Goal: Task Accomplishment & Management: Use online tool/utility

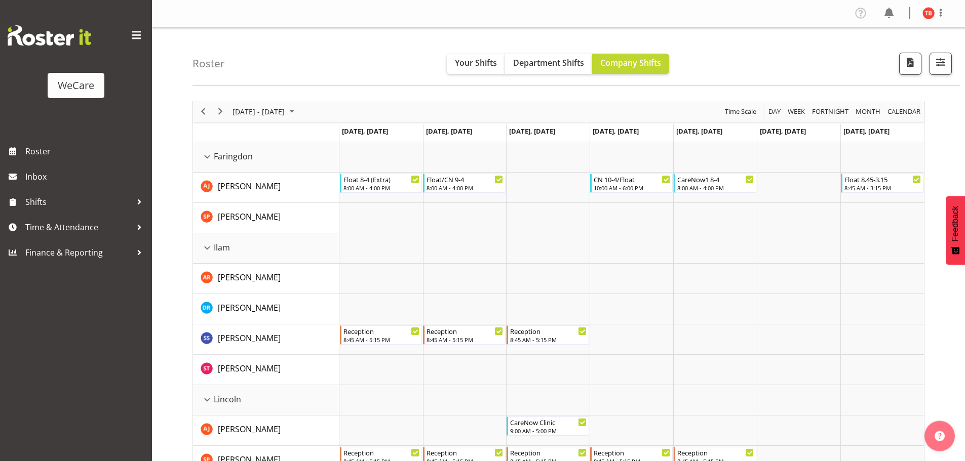
select select "location"
click at [949, 65] on button "button" at bounding box center [940, 64] width 22 height 22
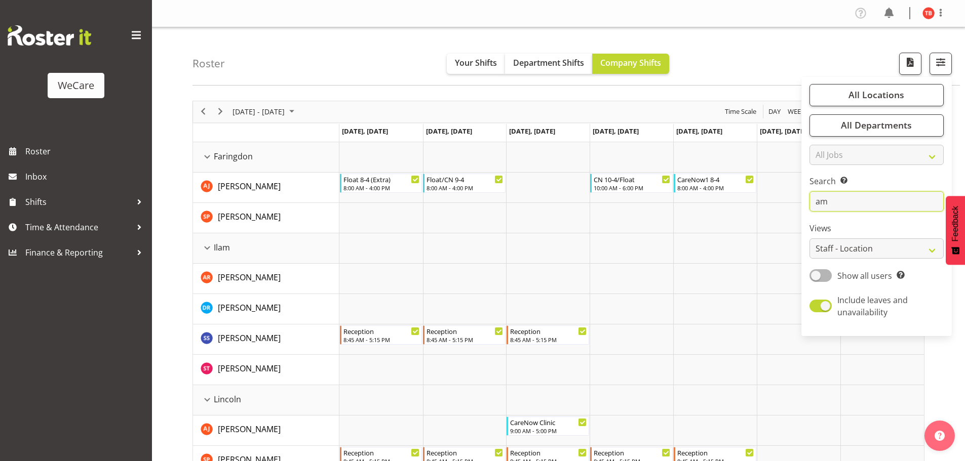
drag, startPoint x: 849, startPoint y: 202, endPoint x: 839, endPoint y: 203, distance: 10.7
click at [839, 203] on input "am" at bounding box center [876, 201] width 134 height 20
type input "a"
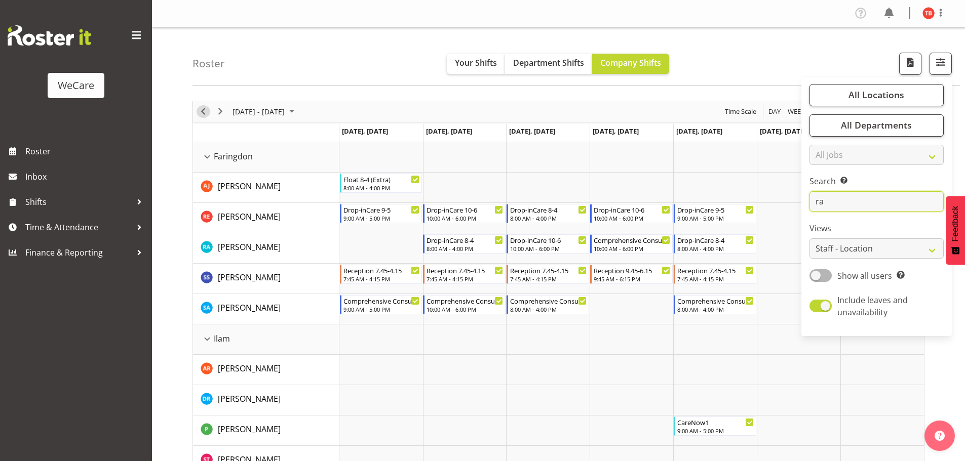
type input "ra"
click at [201, 111] on span "Previous" at bounding box center [203, 111] width 12 height 13
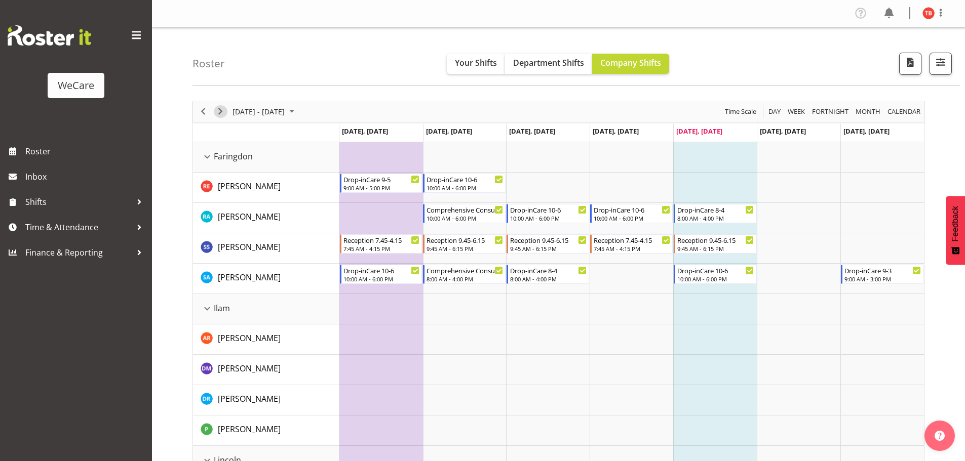
click at [219, 115] on span "Next" at bounding box center [220, 111] width 12 height 13
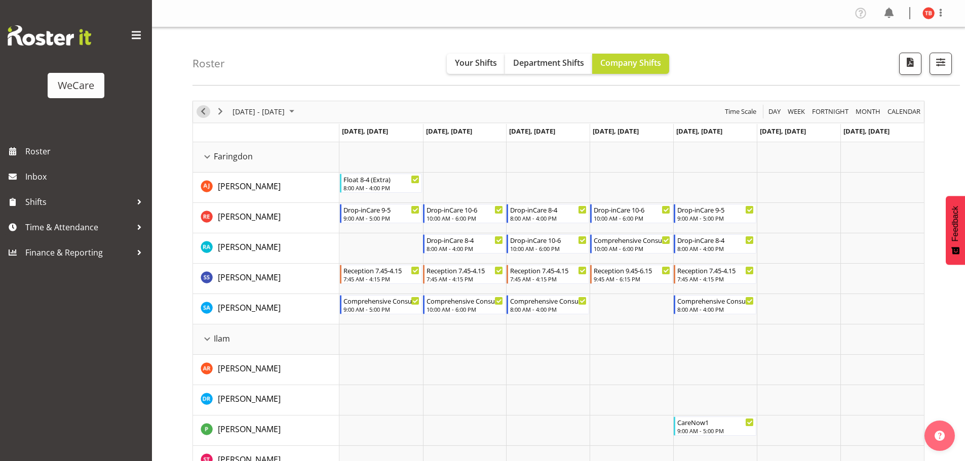
click at [204, 114] on span "Previous" at bounding box center [203, 111] width 12 height 13
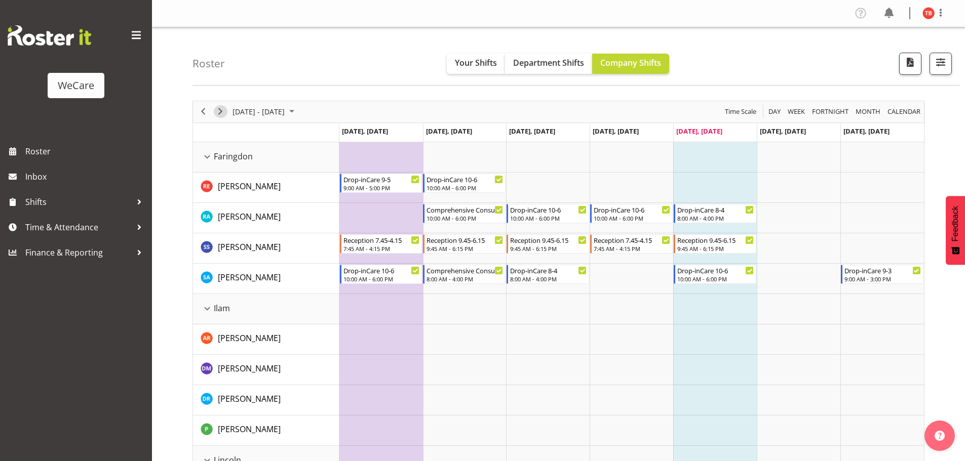
click at [224, 109] on span "Next" at bounding box center [220, 111] width 12 height 13
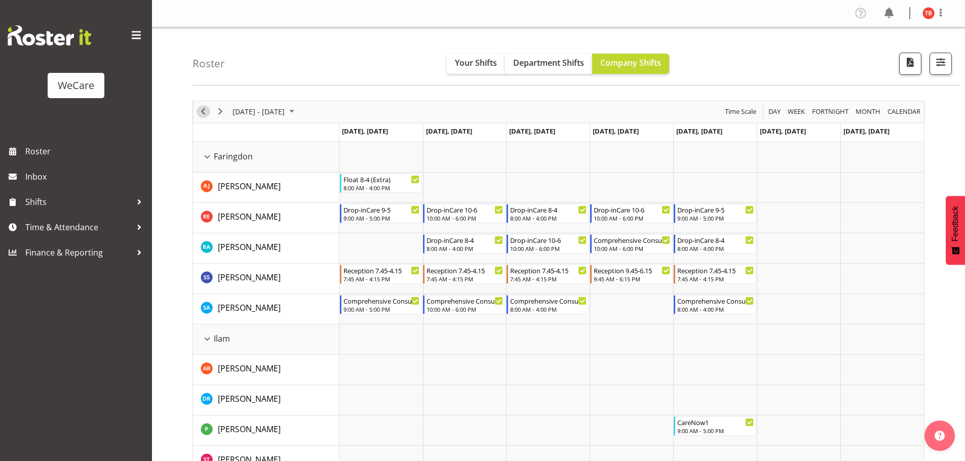
click at [200, 114] on span "Previous" at bounding box center [203, 111] width 12 height 13
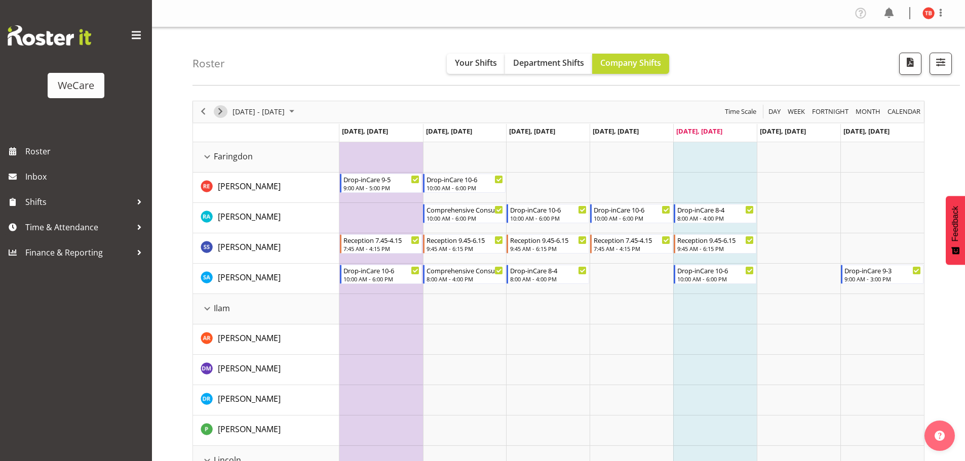
click at [218, 111] on span "Next" at bounding box center [220, 111] width 12 height 13
